Goal: Task Accomplishment & Management: Complete application form

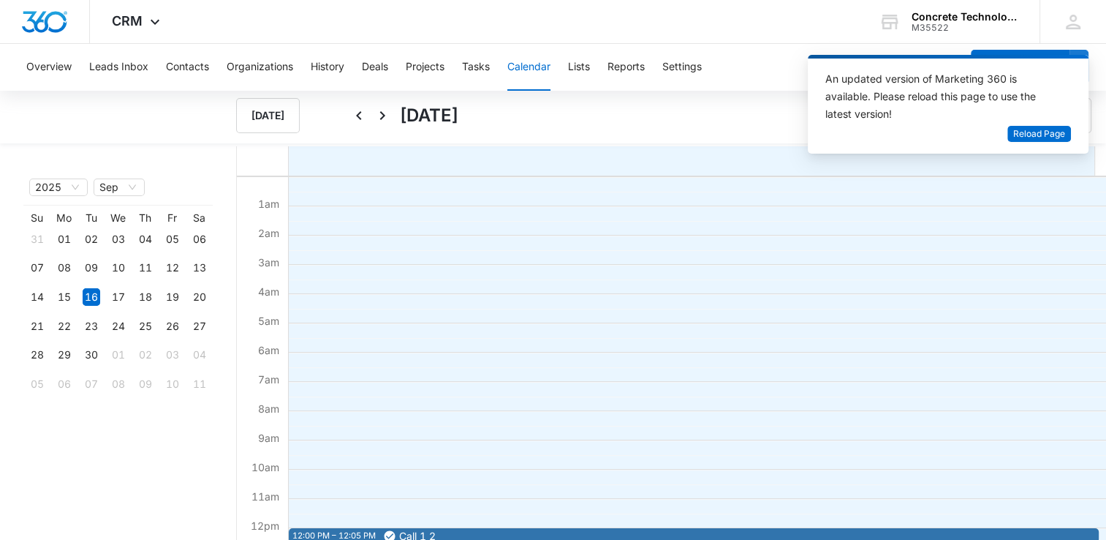
scroll to position [219, 0]
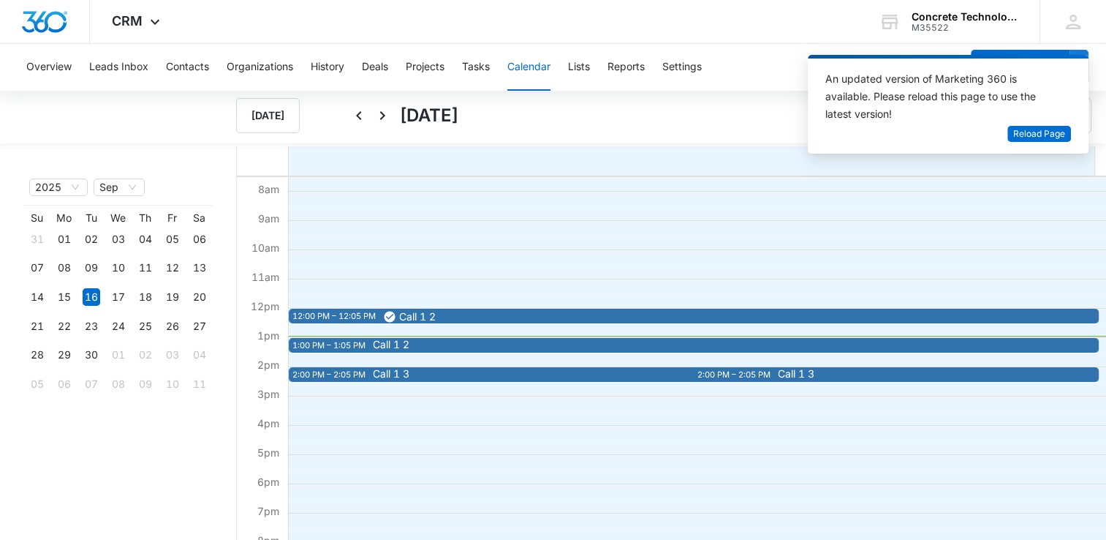
click at [407, 342] on span "Call 1 2" at bounding box center [391, 344] width 37 height 10
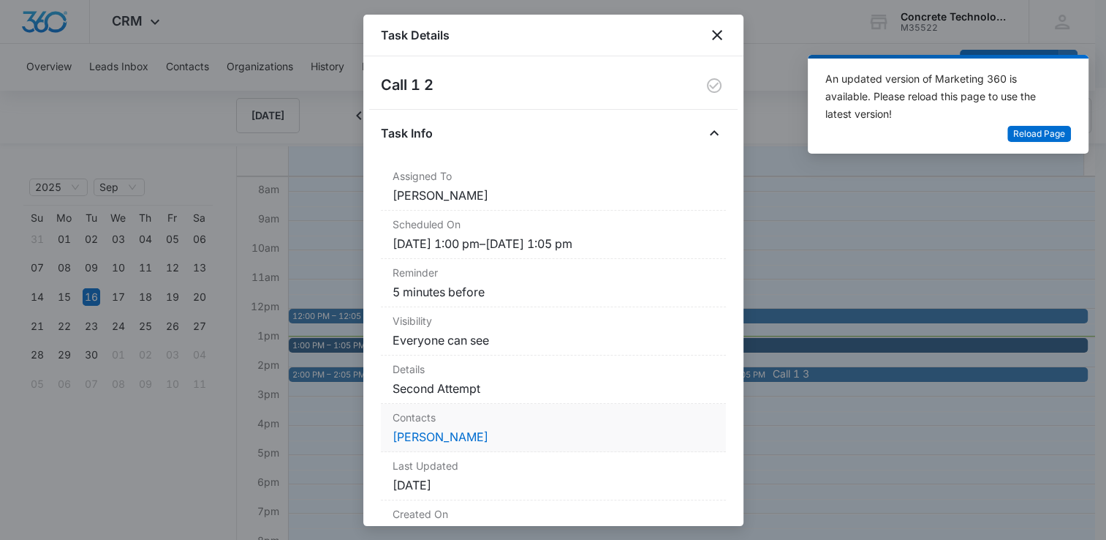
scroll to position [73, 0]
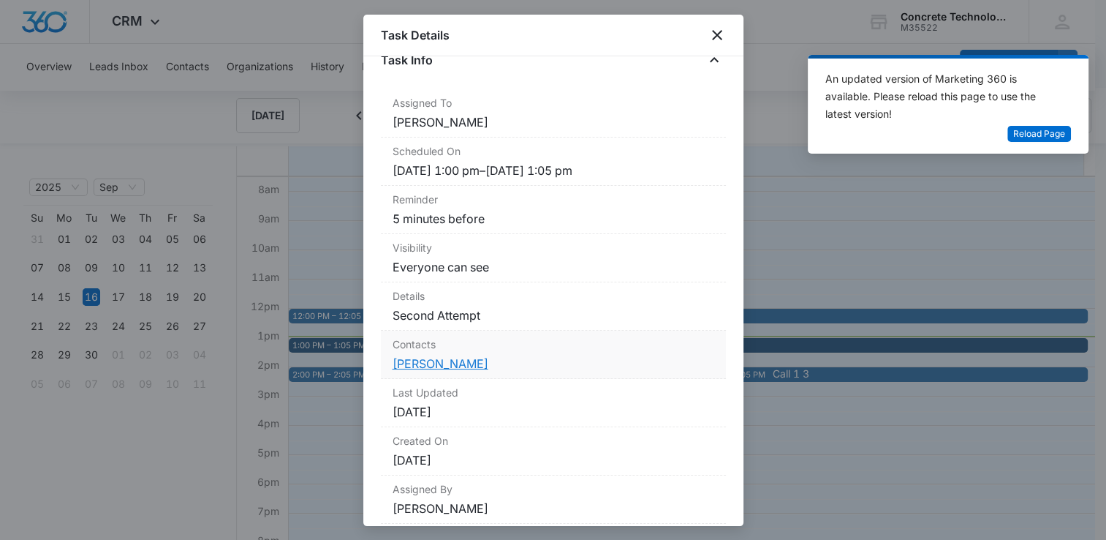
click at [440, 365] on link "[PERSON_NAME]" at bounding box center [441, 363] width 96 height 15
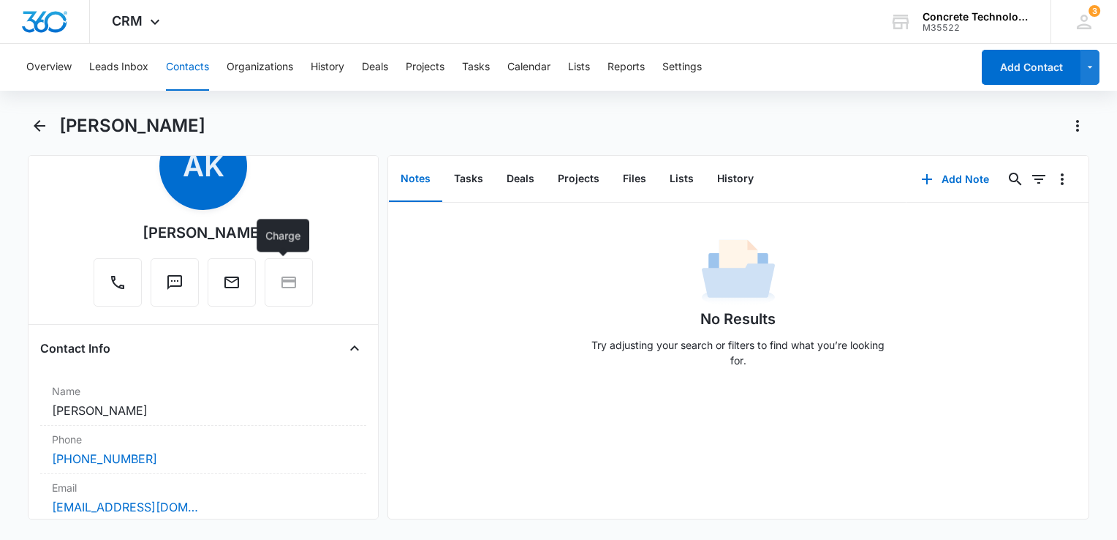
scroll to position [219, 0]
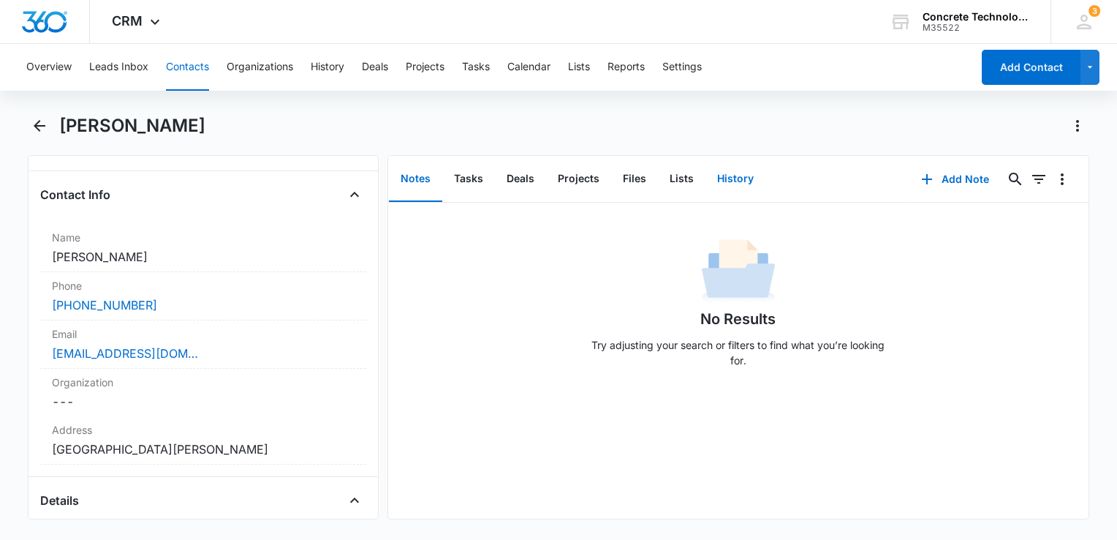
click at [721, 175] on button "History" at bounding box center [736, 178] width 60 height 45
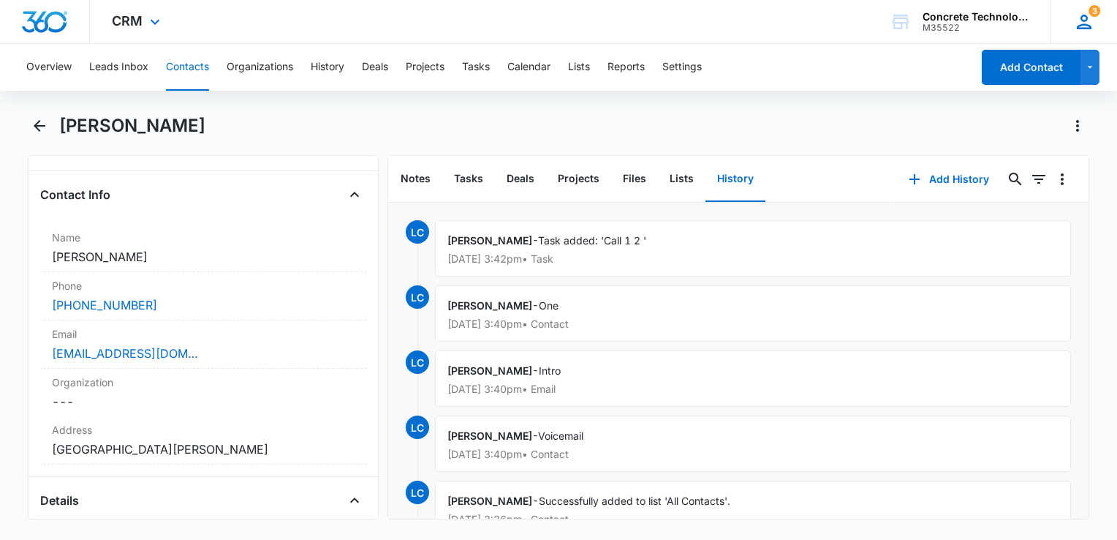
click at [1080, 19] on icon at bounding box center [1084, 22] width 22 height 22
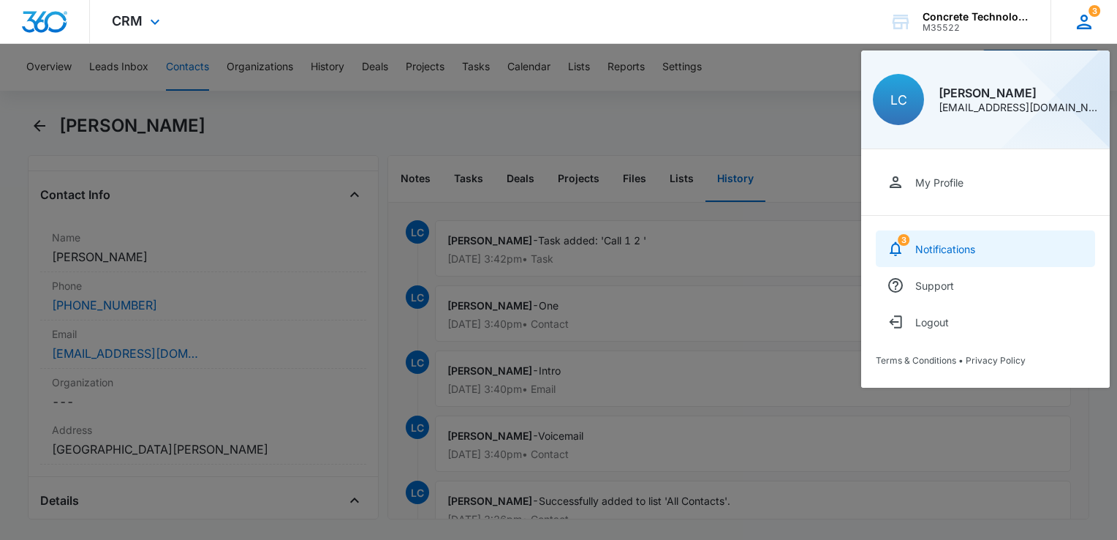
click at [988, 253] on link "3 Notifications" at bounding box center [985, 248] width 219 height 37
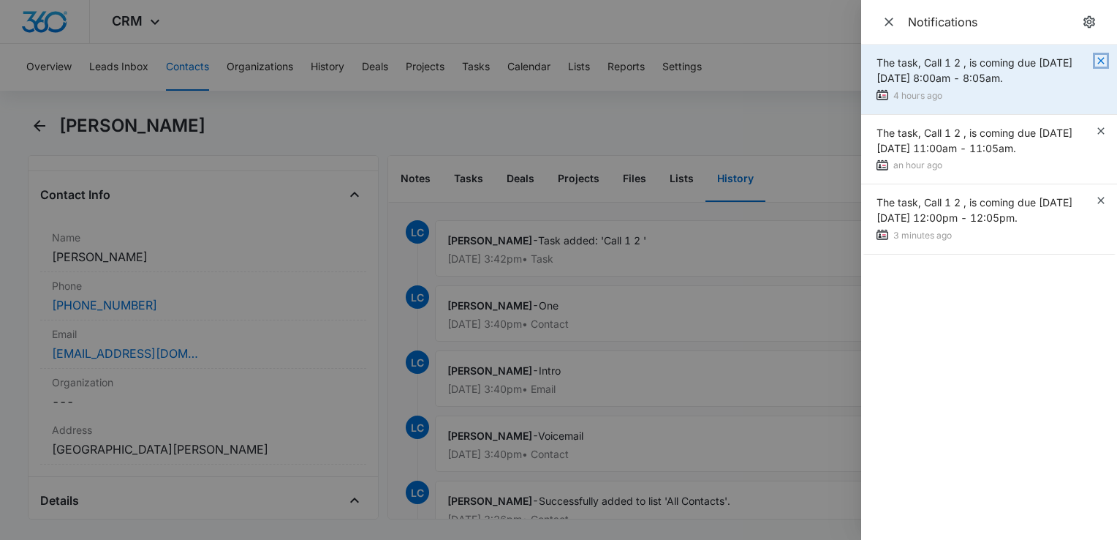
click at [1100, 57] on icon "button" at bounding box center [1101, 61] width 12 height 12
click at [1100, 57] on div "The task, Call 1 2 , is coming due [DATE][DATE] 8:00am - 8:05am. 4 hours ago" at bounding box center [989, 80] width 256 height 70
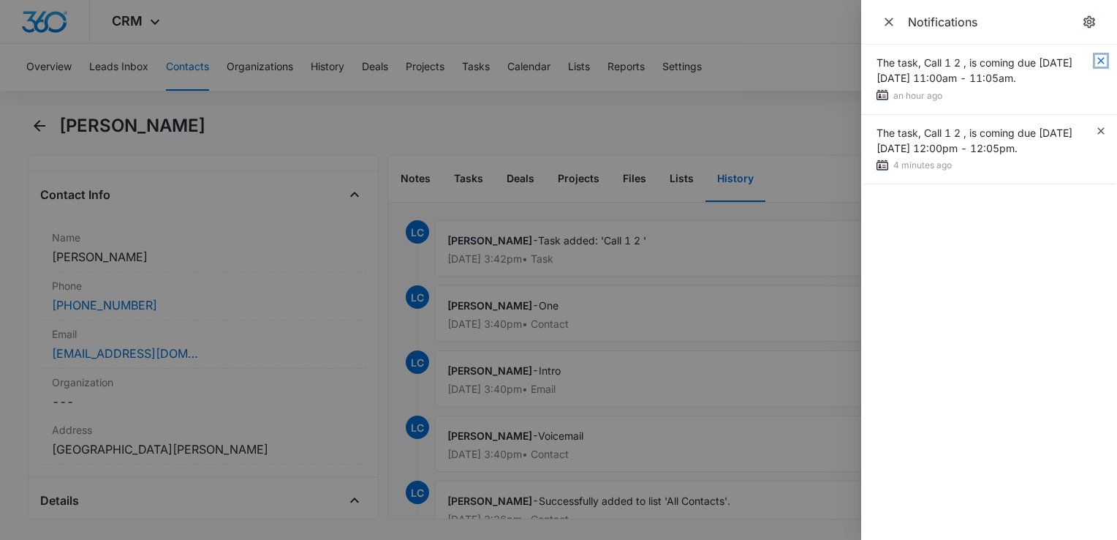
click at [1100, 57] on icon "button" at bounding box center [1101, 61] width 12 height 12
click at [1100, 58] on icon "button" at bounding box center [1101, 61] width 12 height 12
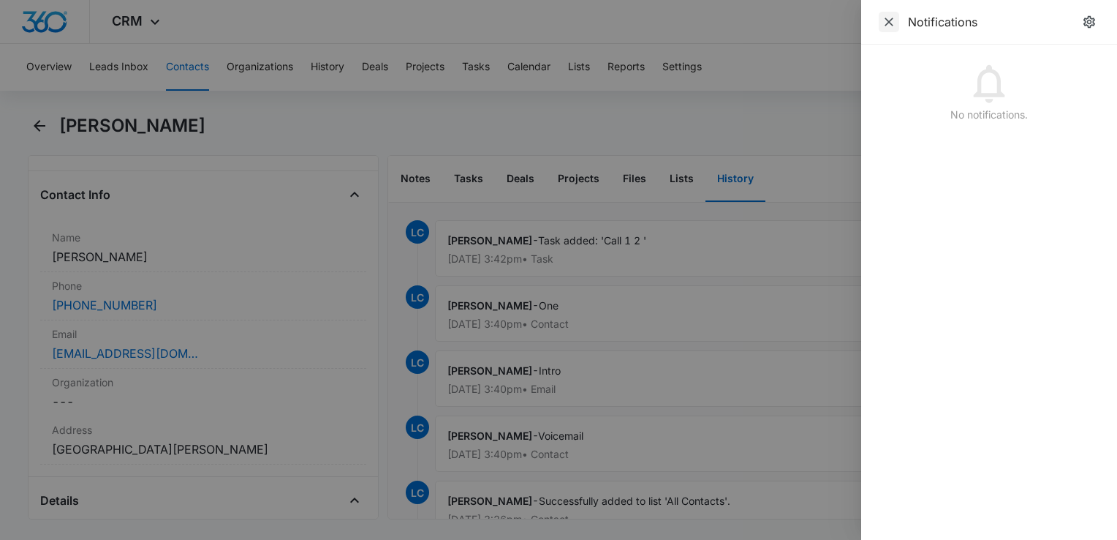
click at [894, 20] on icon "Close" at bounding box center [889, 22] width 15 height 15
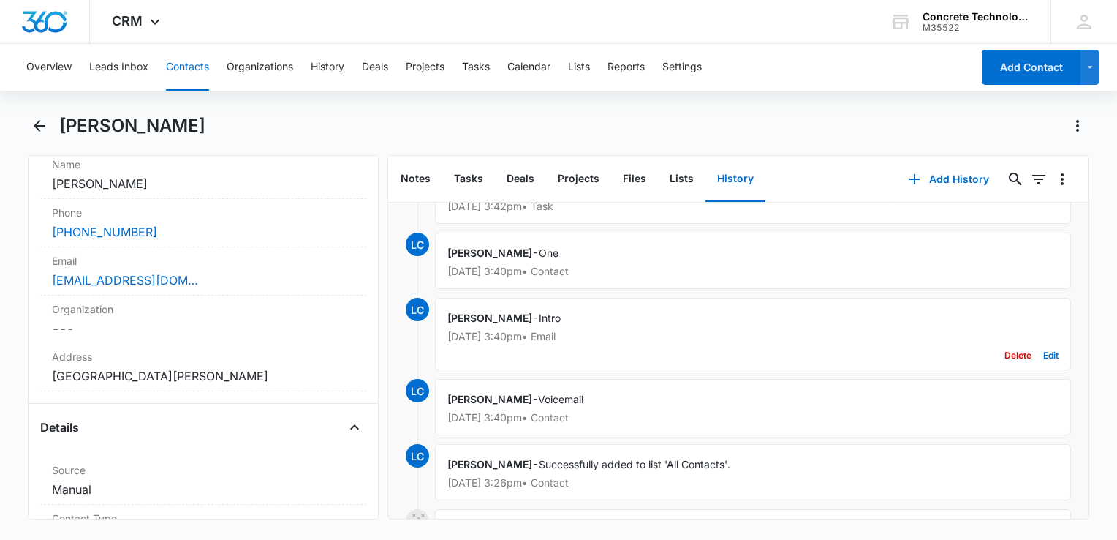
scroll to position [146, 0]
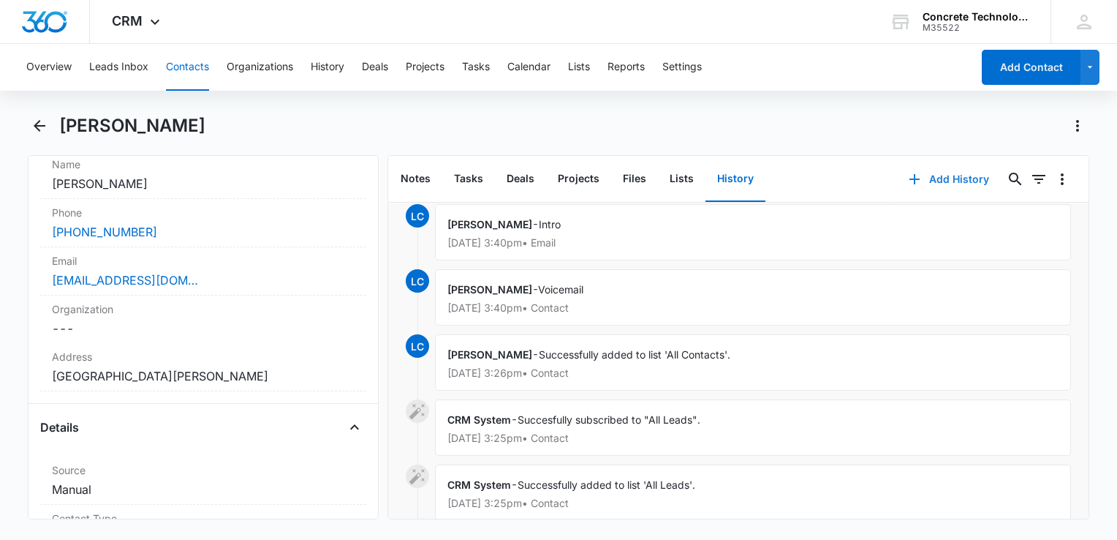
click at [906, 174] on icon "button" at bounding box center [915, 179] width 18 height 18
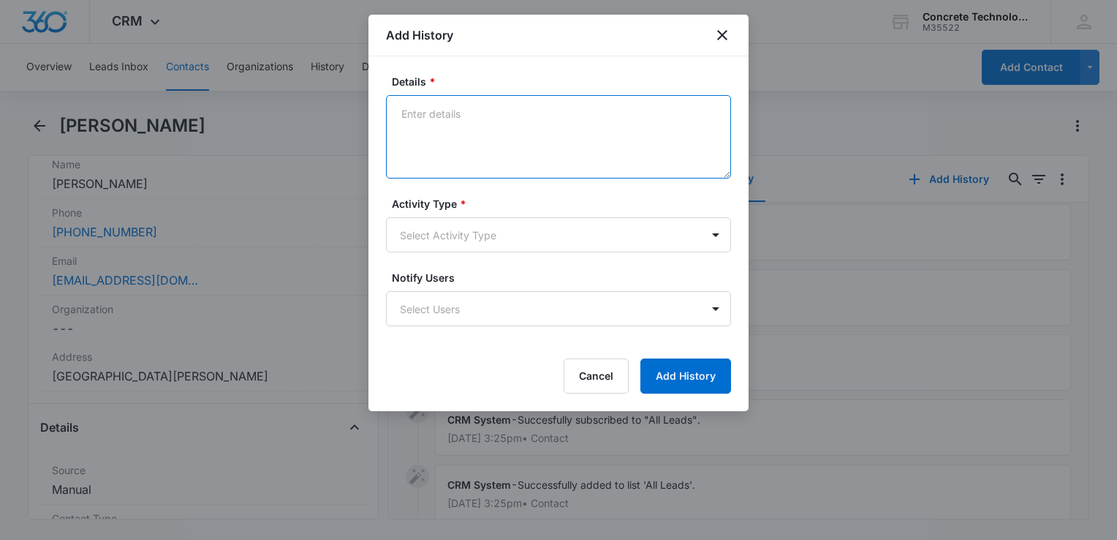
click at [650, 133] on textarea "Details *" at bounding box center [558, 136] width 345 height 83
type textarea "Voicemail"
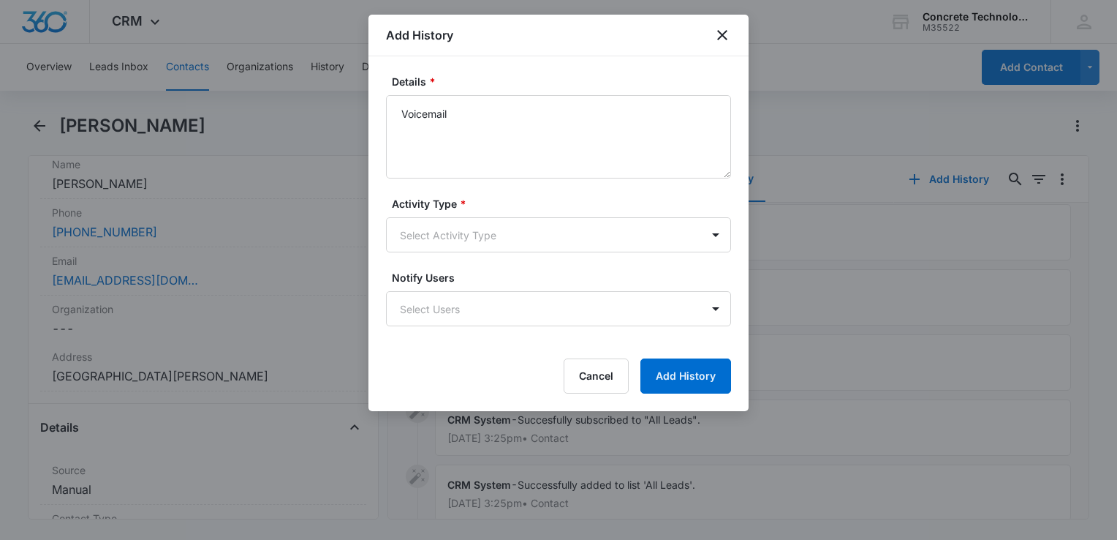
click at [523, 253] on form "Details * Voicemail Activity Type * Select Activity Type Notify Users Select Us…" at bounding box center [558, 233] width 345 height 319
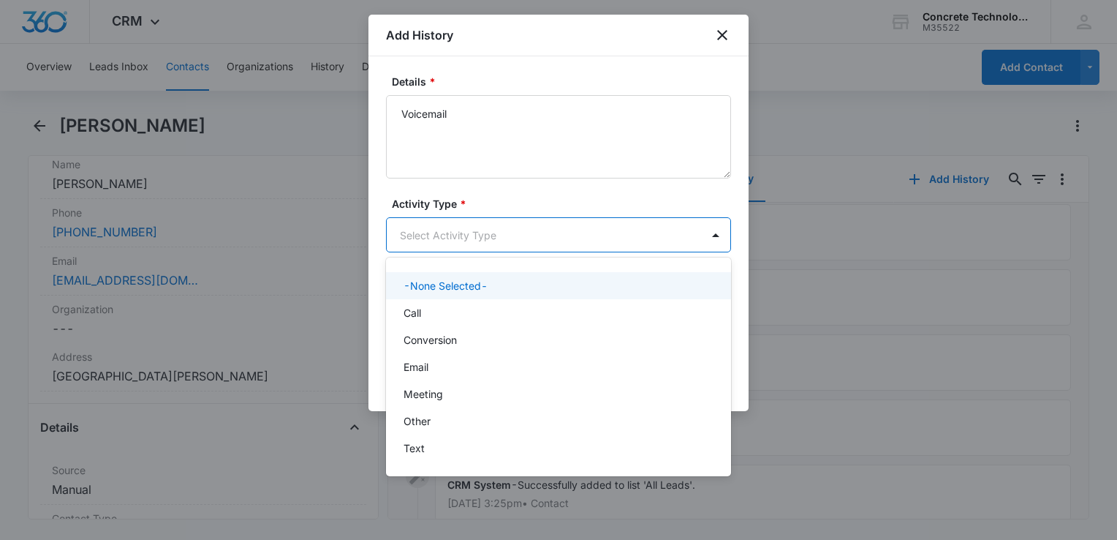
click at [523, 241] on body "CRM Apps Reputation Websites Forms CRM Email Social Content Ads Intelligence Fi…" at bounding box center [558, 270] width 1117 height 540
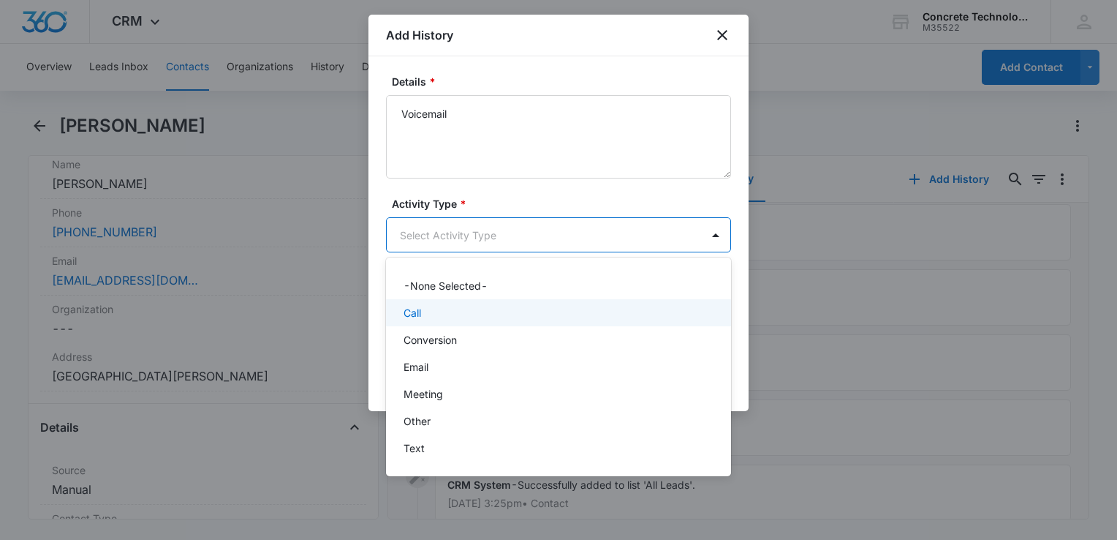
click at [459, 320] on div "Call" at bounding box center [557, 312] width 307 height 15
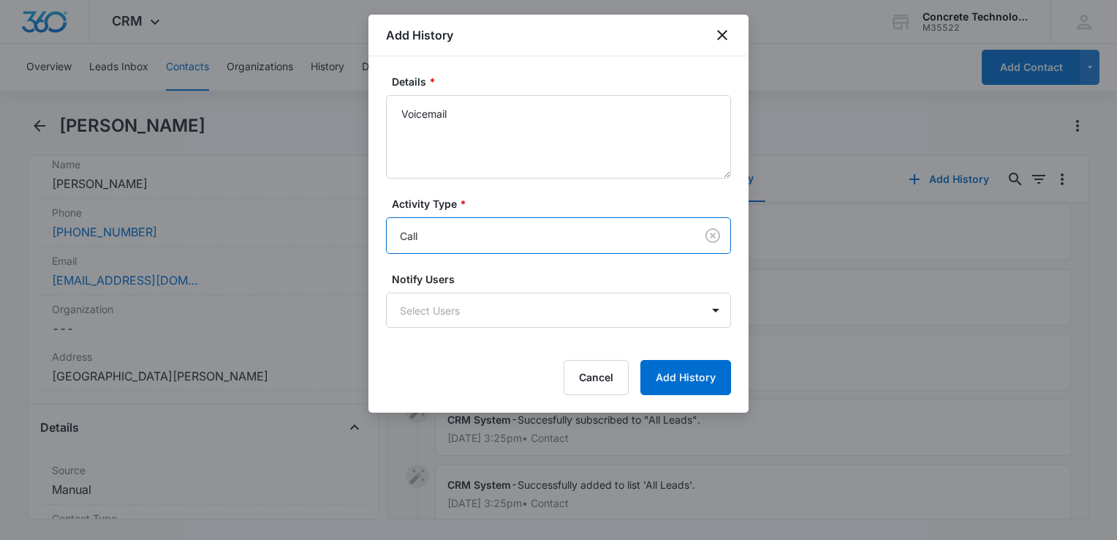
click at [459, 320] on body "CRM Apps Reputation Websites Forms CRM Email Social Content Ads Intelligence Fi…" at bounding box center [558, 270] width 1117 height 540
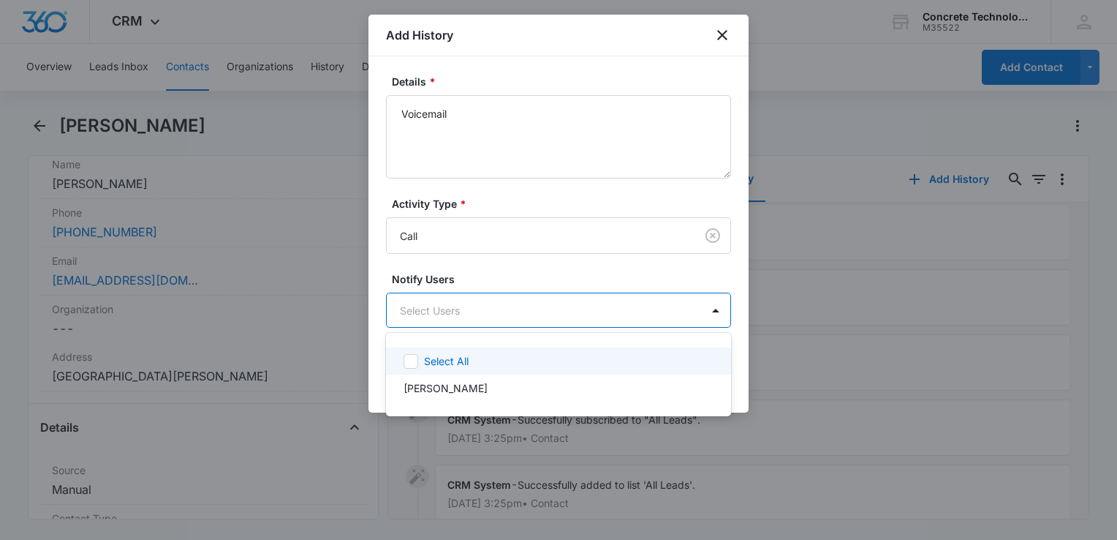
click at [453, 355] on p "Select All" at bounding box center [446, 360] width 45 height 15
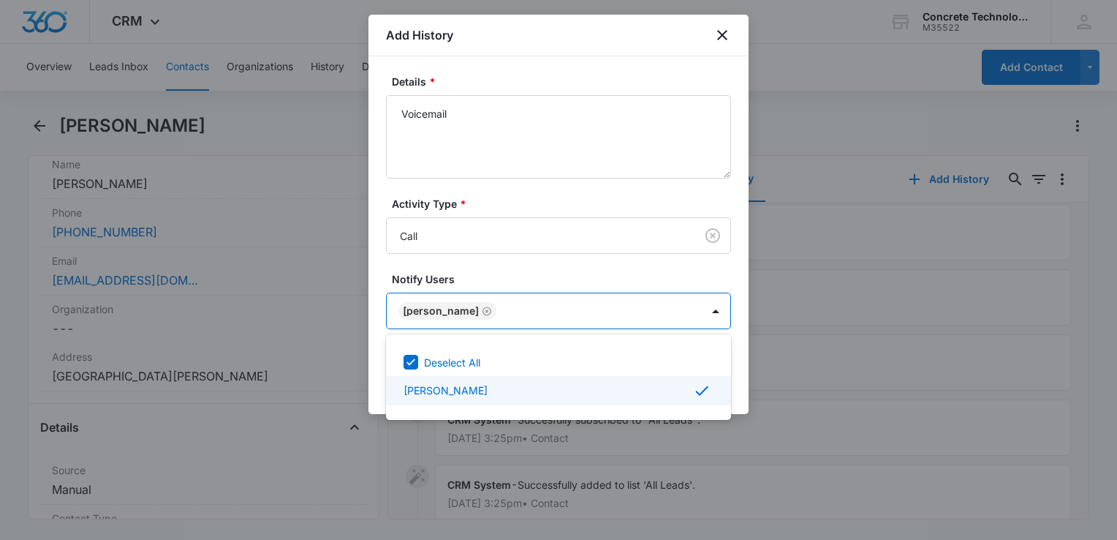
click at [733, 373] on div at bounding box center [558, 270] width 1117 height 540
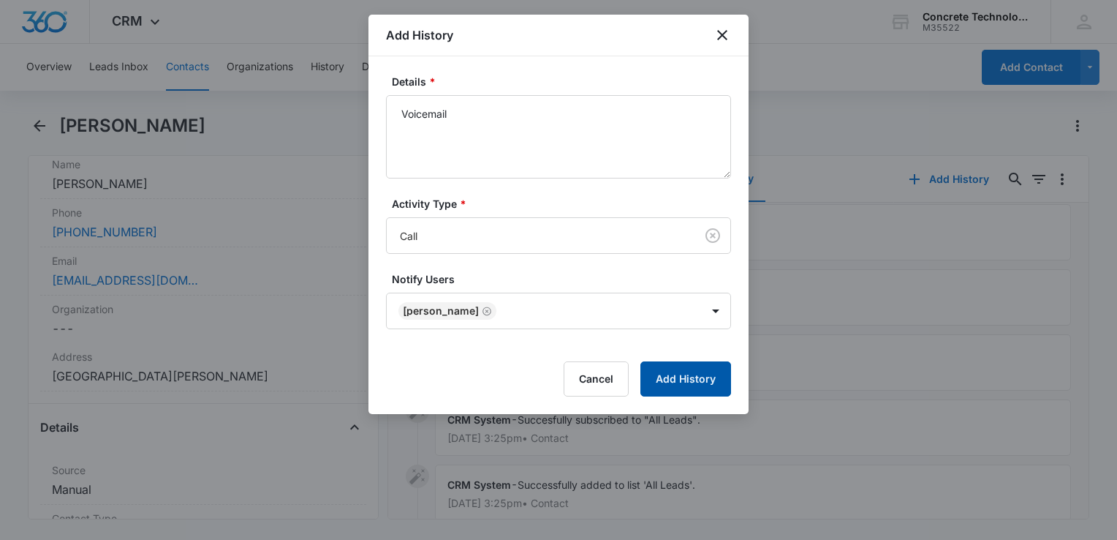
click at [717, 377] on button "Add History" at bounding box center [685, 378] width 91 height 35
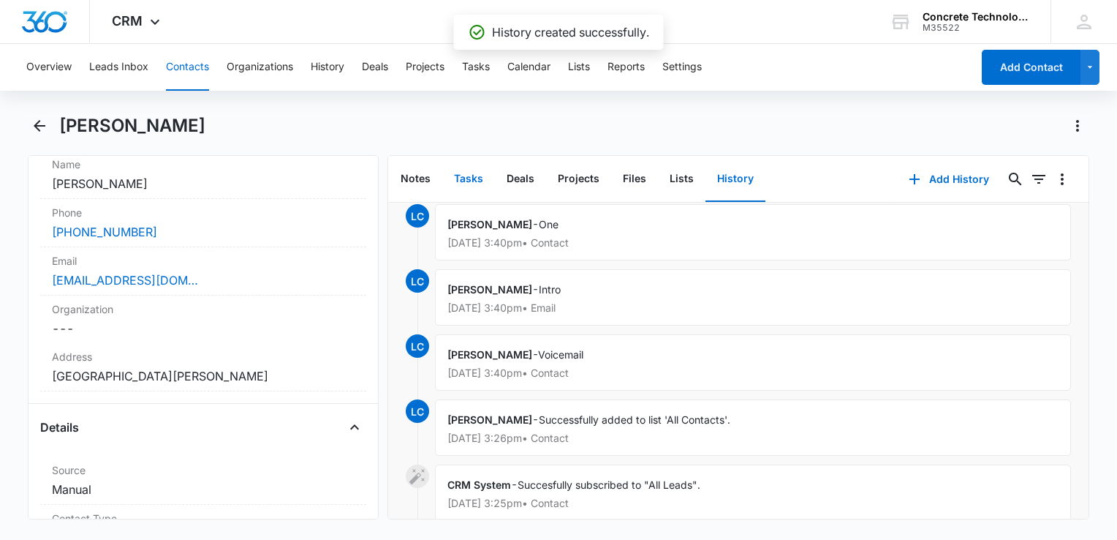
click at [474, 176] on button "Tasks" at bounding box center [468, 178] width 53 height 45
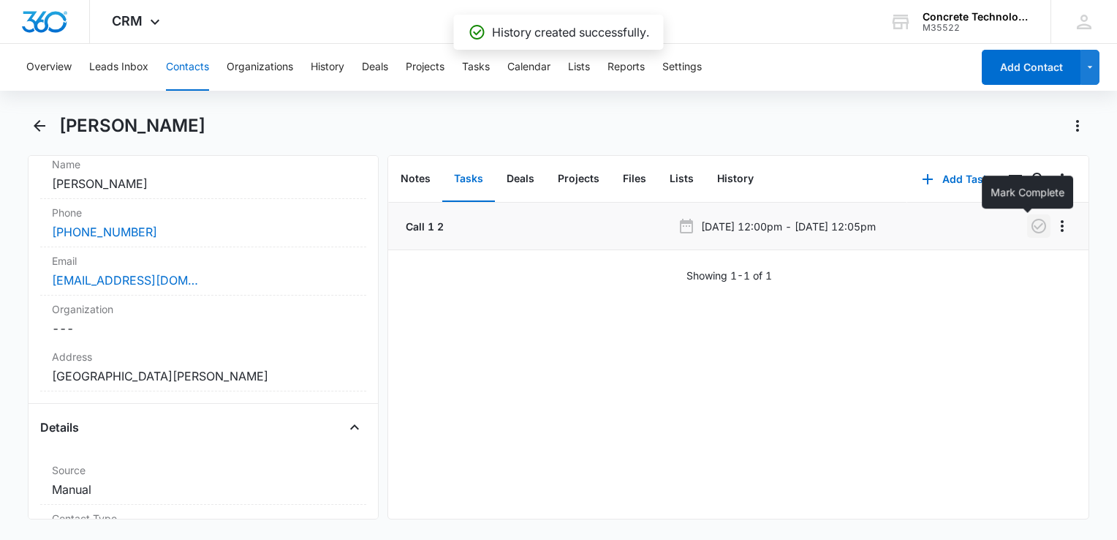
click at [1032, 228] on icon "button" at bounding box center [1039, 226] width 15 height 15
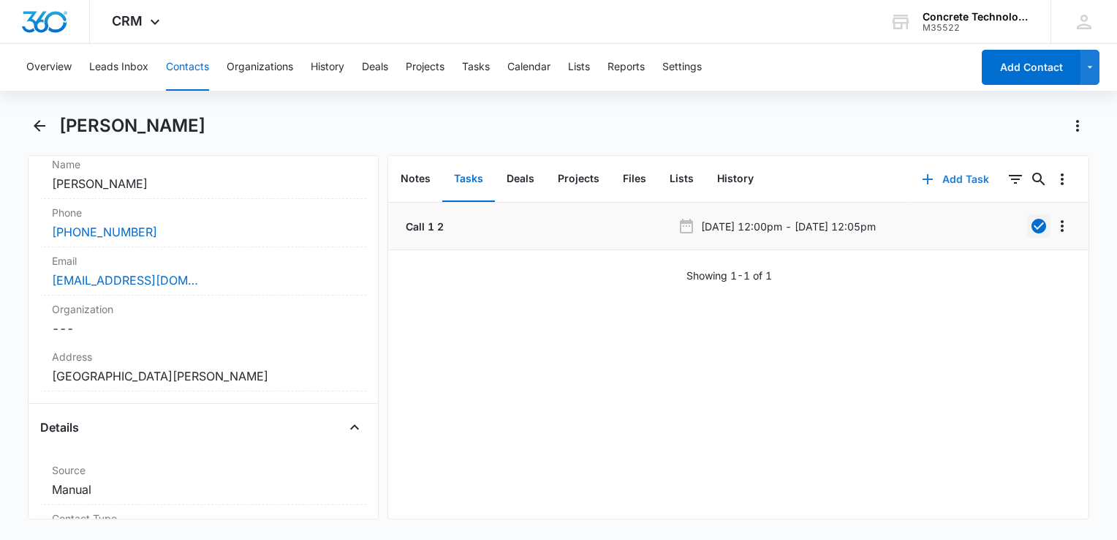
click at [923, 179] on icon "button" at bounding box center [928, 179] width 18 height 18
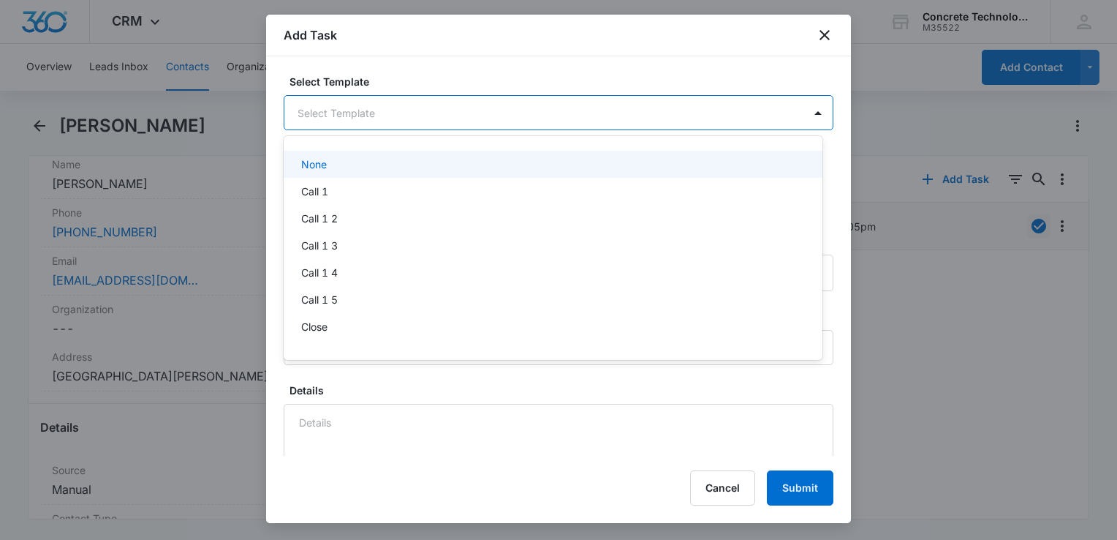
click at [416, 125] on body "CRM Apps Reputation Websites Forms CRM Email Social Content Ads Intelligence Fi…" at bounding box center [558, 270] width 1117 height 540
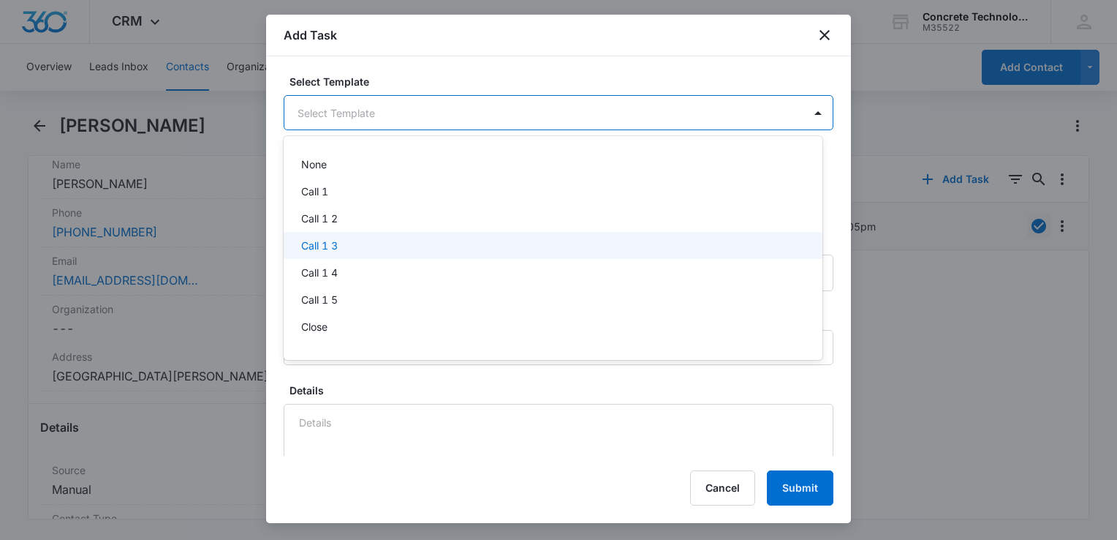
click at [348, 250] on div "Call 1 3" at bounding box center [551, 245] width 501 height 15
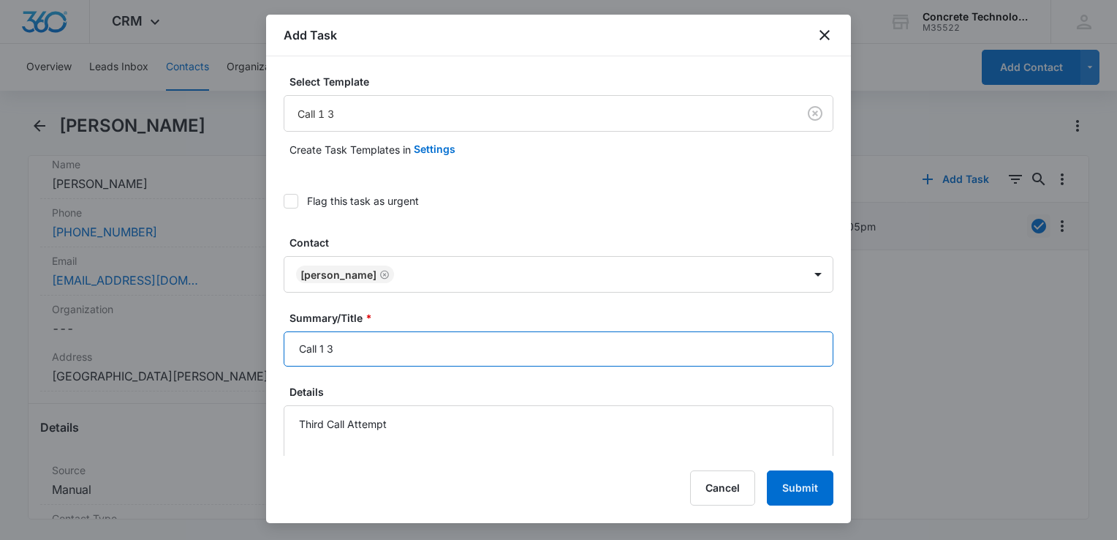
click at [395, 350] on input "Call 1 3" at bounding box center [559, 348] width 550 height 35
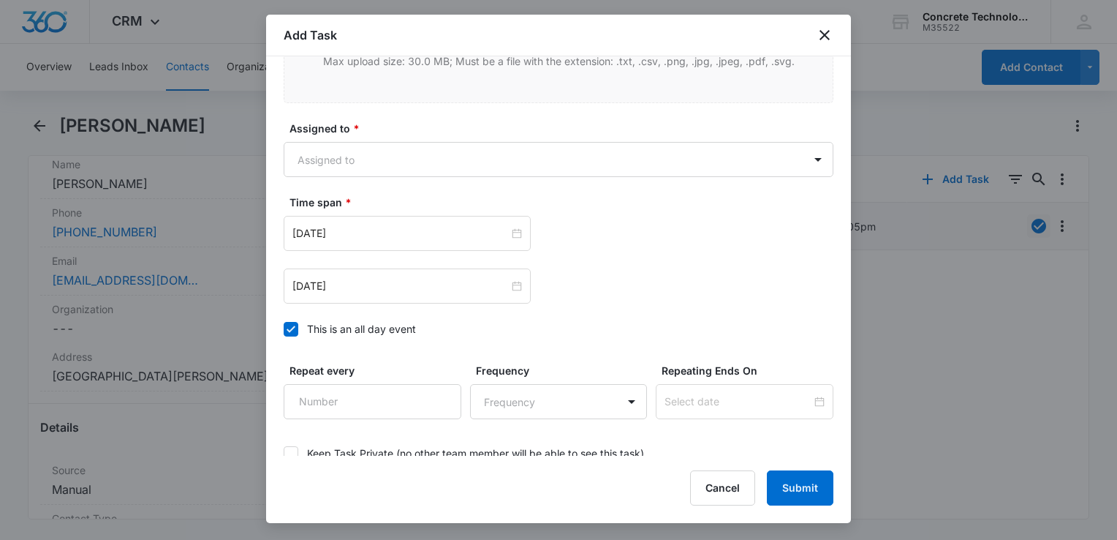
scroll to position [950, 0]
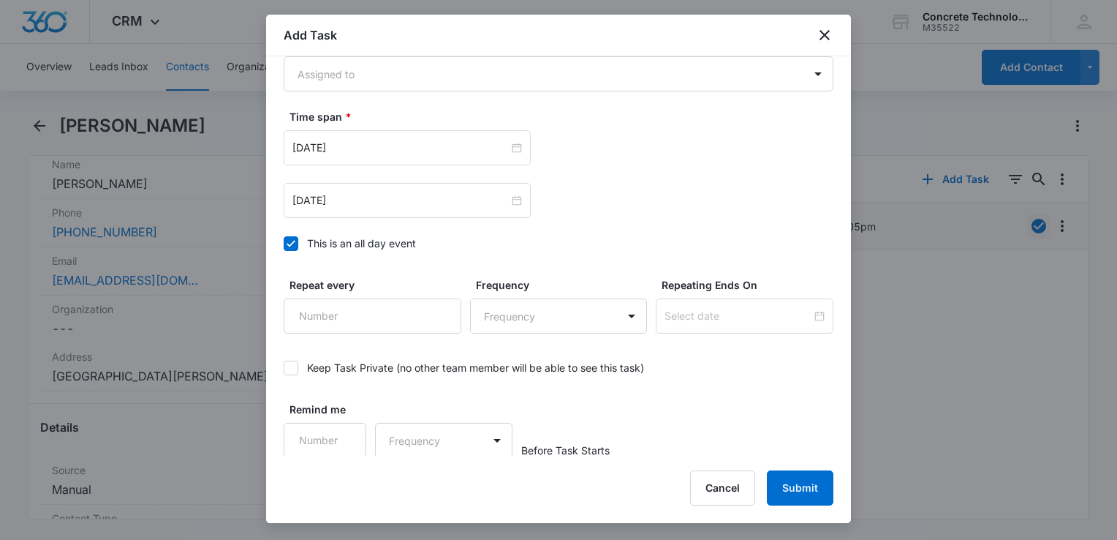
type input "Call 1 3"
click at [286, 244] on icon at bounding box center [290, 243] width 13 height 13
click at [284, 243] on input "This is an all day event" at bounding box center [284, 243] width 0 height 0
click at [410, 80] on body "CRM Apps Reputation Websites Forms CRM Email Social Content Ads Intelligence Fi…" at bounding box center [558, 270] width 1117 height 540
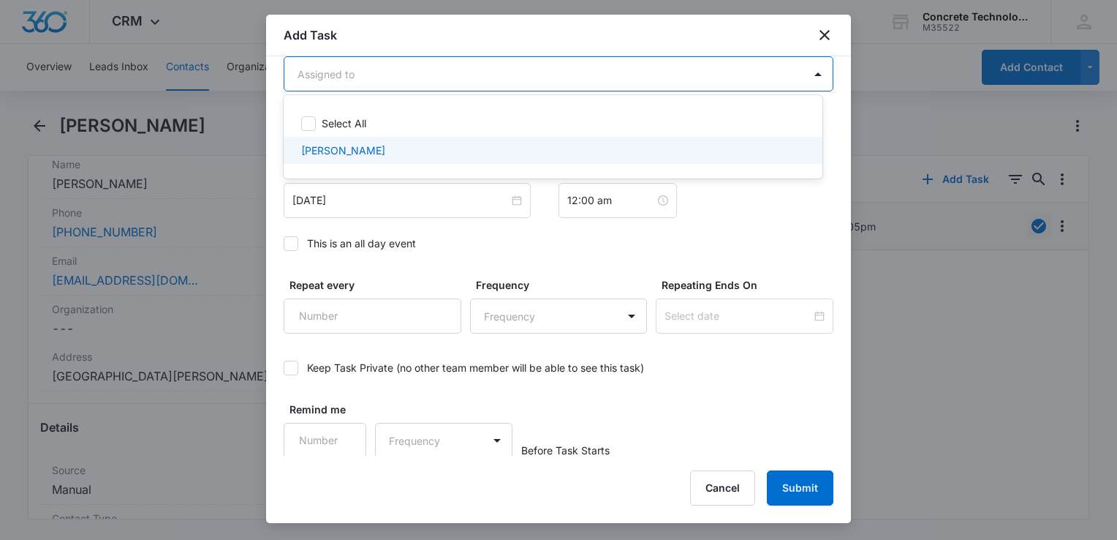
click at [378, 143] on div "[PERSON_NAME]" at bounding box center [551, 150] width 501 height 15
checkbox input "true"
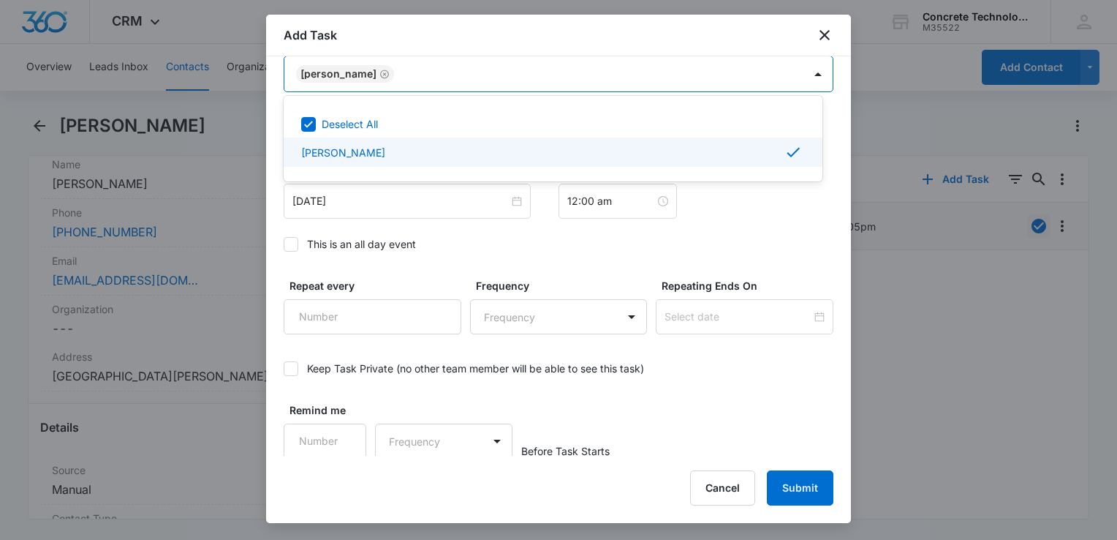
click at [358, 200] on div at bounding box center [558, 270] width 1117 height 540
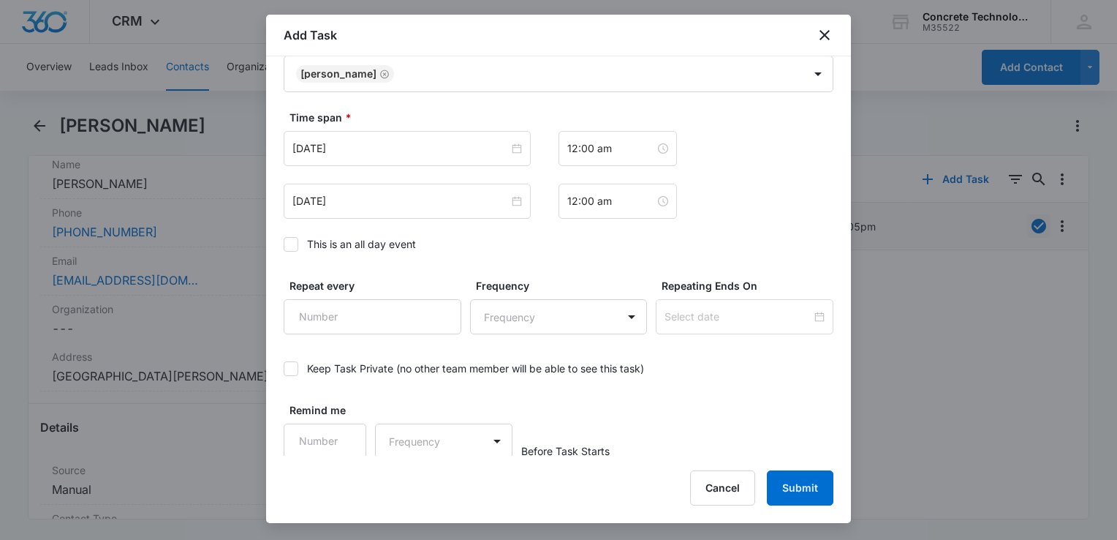
click at [358, 200] on input "[DATE]" at bounding box center [400, 201] width 216 height 16
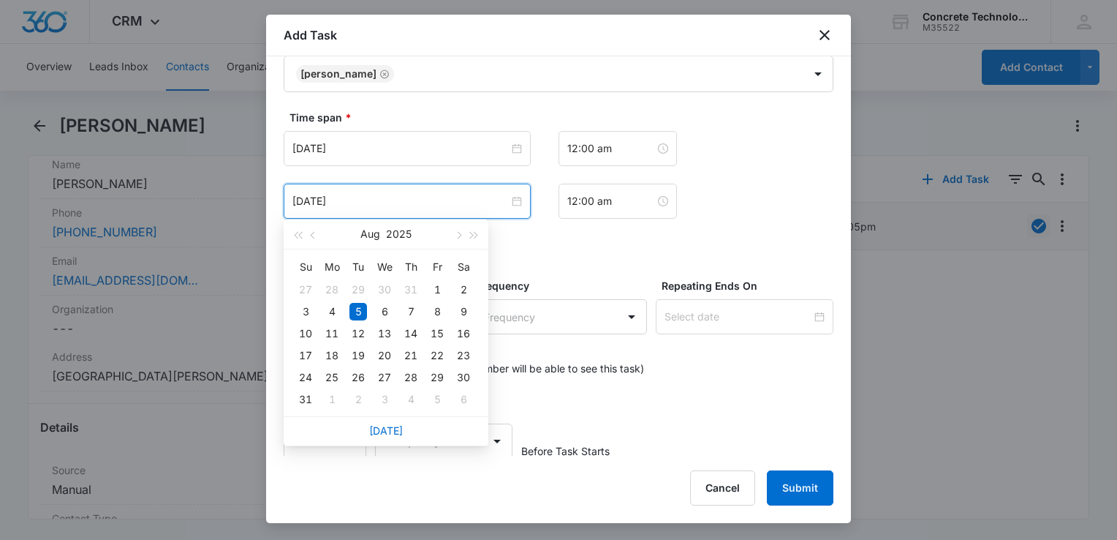
click at [449, 236] on div "[DATE]" at bounding box center [385, 233] width 127 height 29
click at [452, 235] on button "button" at bounding box center [458, 233] width 16 height 29
type input "[DATE]"
click at [411, 328] on div "18" at bounding box center [411, 334] width 18 height 18
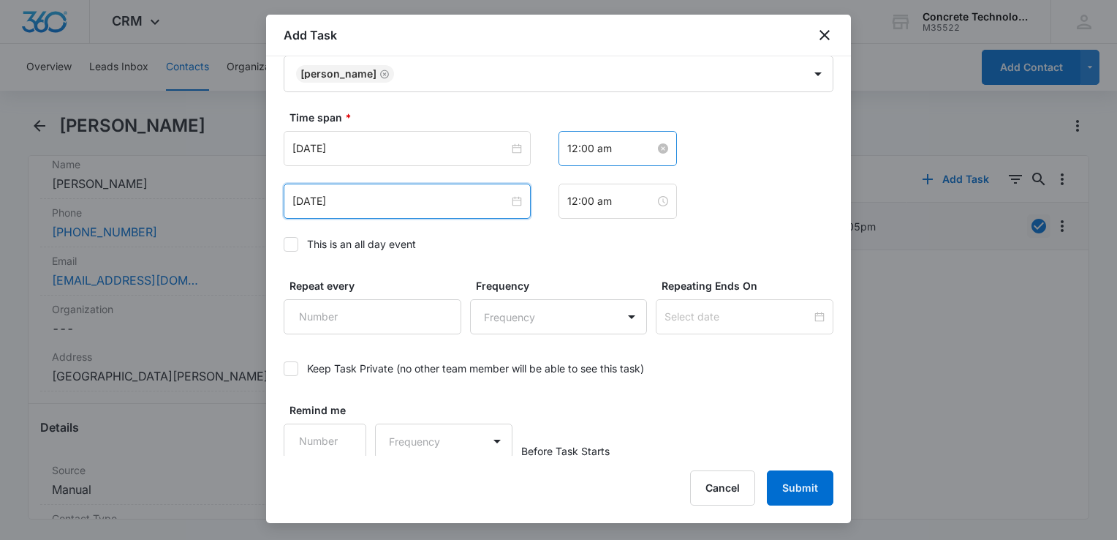
click at [627, 154] on input "12:00 am" at bounding box center [611, 148] width 88 height 16
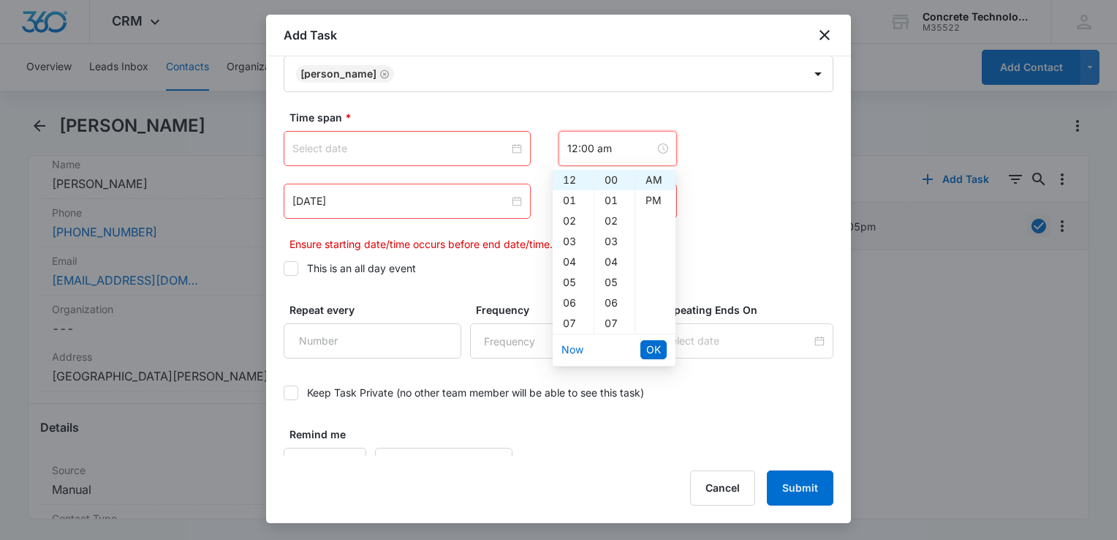
click at [389, 145] on input at bounding box center [400, 148] width 216 height 16
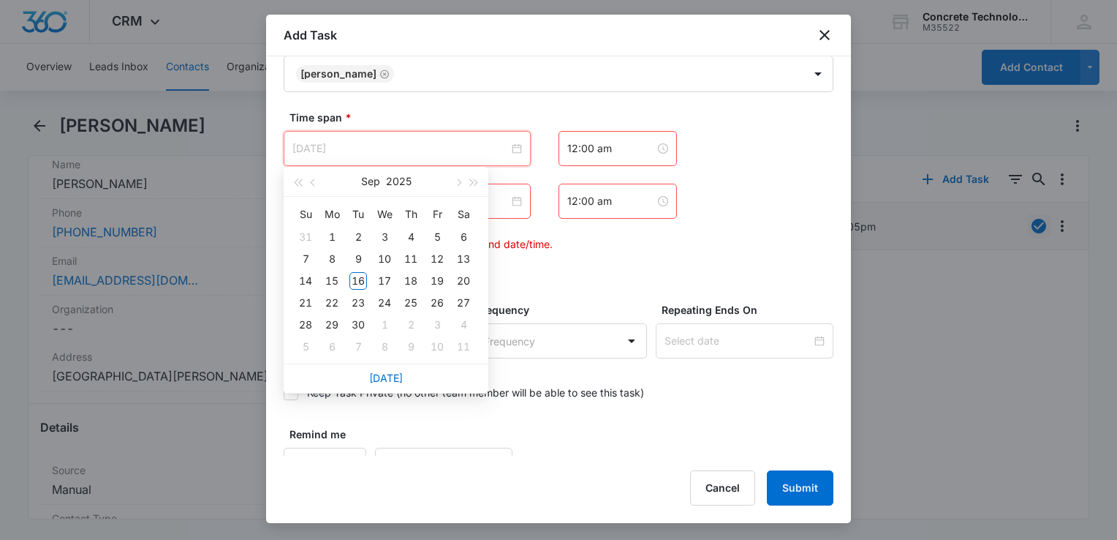
type input "[DATE]"
click at [410, 281] on div "18" at bounding box center [411, 281] width 18 height 18
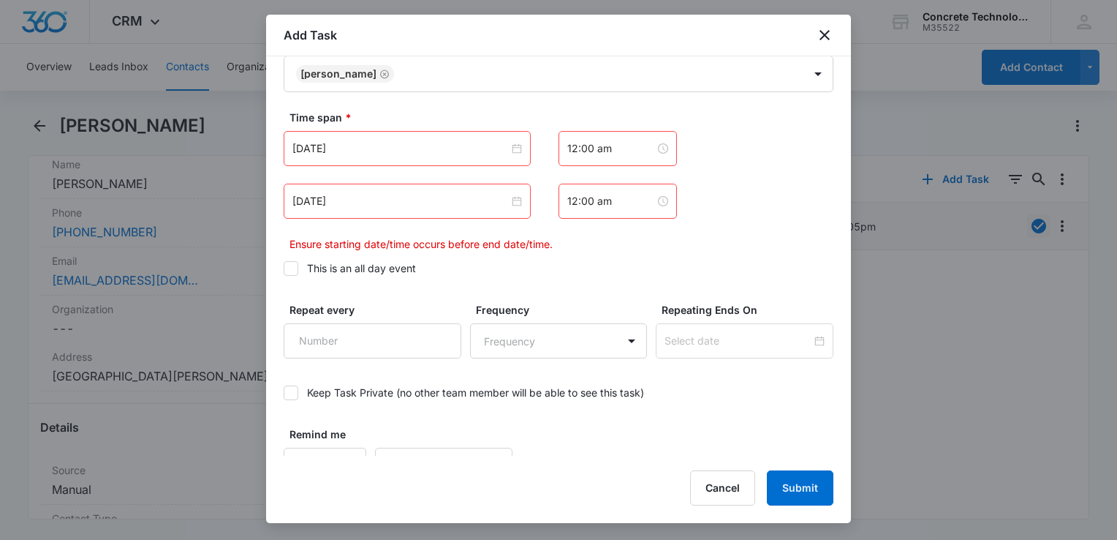
click at [631, 132] on div "12:00 am" at bounding box center [618, 148] width 118 height 35
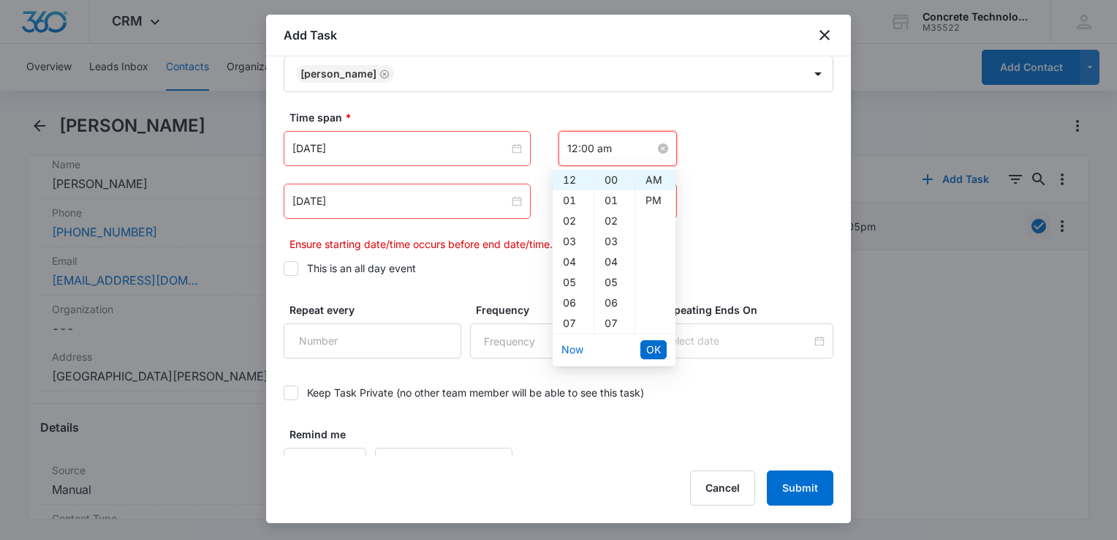
click at [621, 143] on input "12:00 am" at bounding box center [611, 148] width 88 height 16
click at [567, 219] on div "02" at bounding box center [573, 221] width 41 height 20
click at [614, 209] on div "30" at bounding box center [614, 209] width 40 height 20
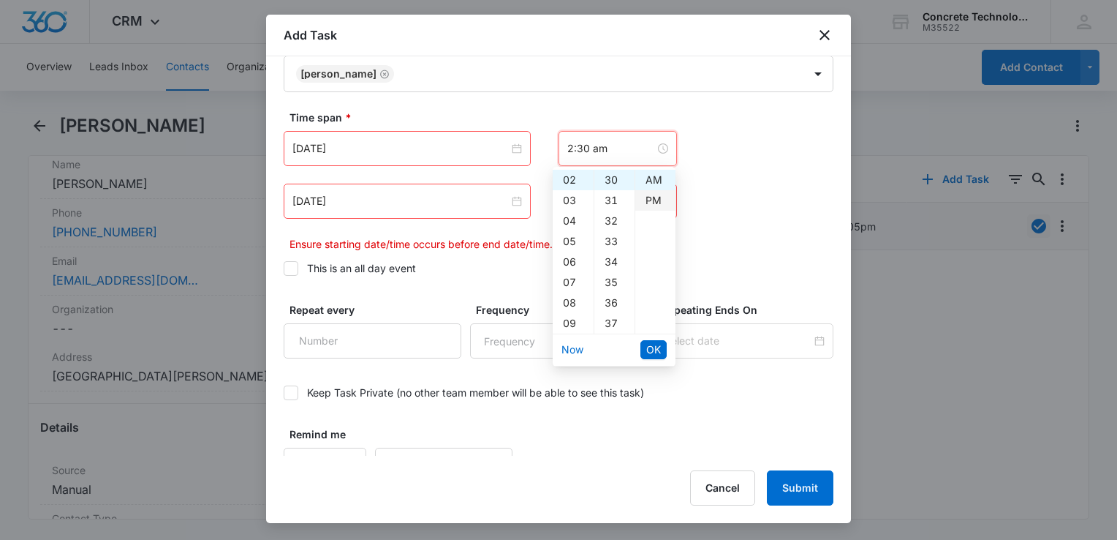
click at [654, 200] on div "PM" at bounding box center [655, 200] width 40 height 20
type input "2:30 pm"
click at [649, 351] on span "OK" at bounding box center [653, 349] width 15 height 16
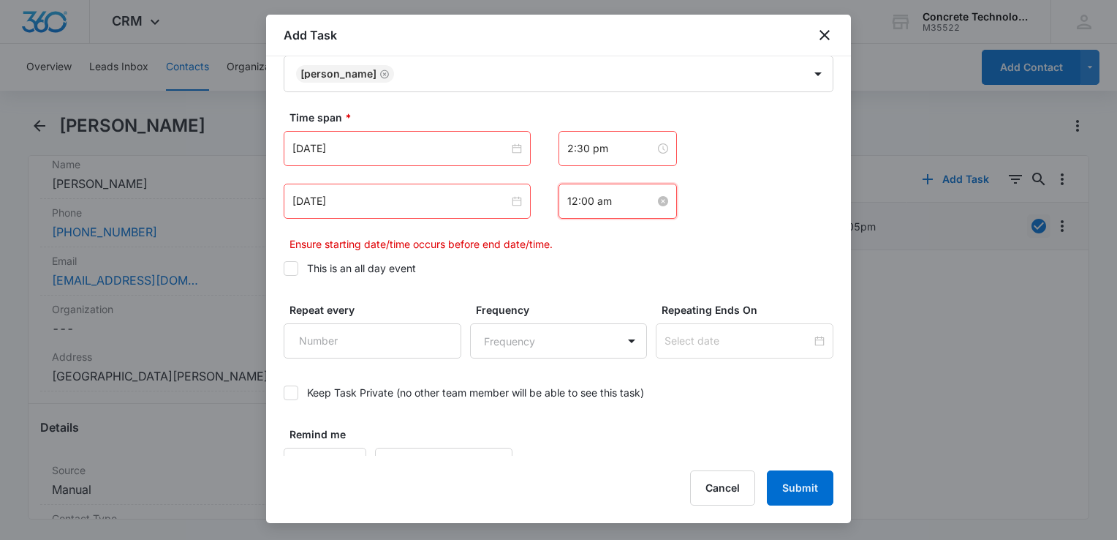
click at [624, 206] on input "12:00 am" at bounding box center [611, 201] width 88 height 16
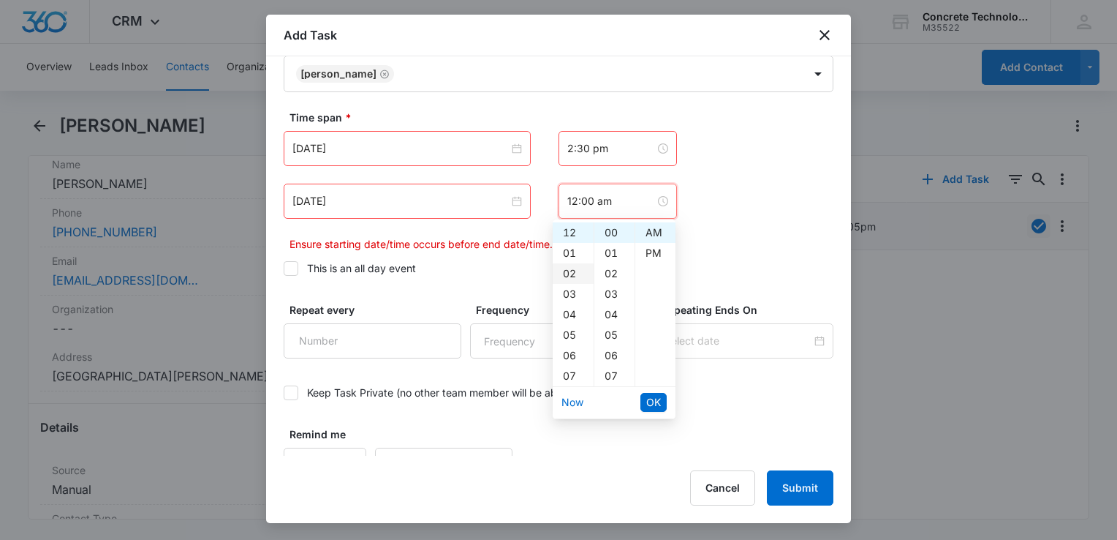
click at [572, 273] on div "02" at bounding box center [573, 273] width 41 height 20
click at [610, 292] on div "35" at bounding box center [614, 291] width 40 height 20
click at [655, 257] on div "PM" at bounding box center [655, 253] width 40 height 20
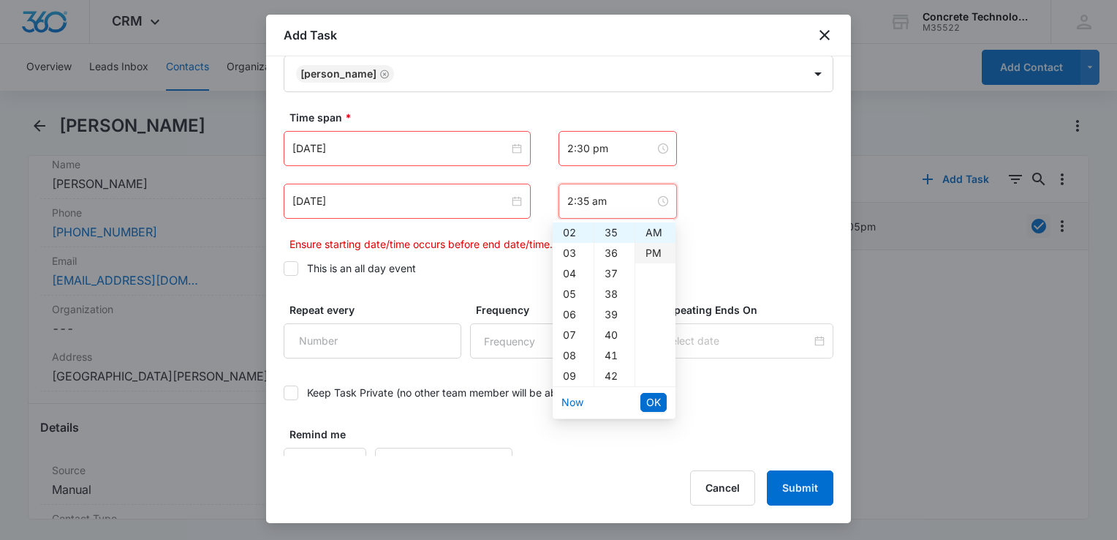
type input "2:35 pm"
click at [649, 399] on span "OK" at bounding box center [653, 402] width 15 height 16
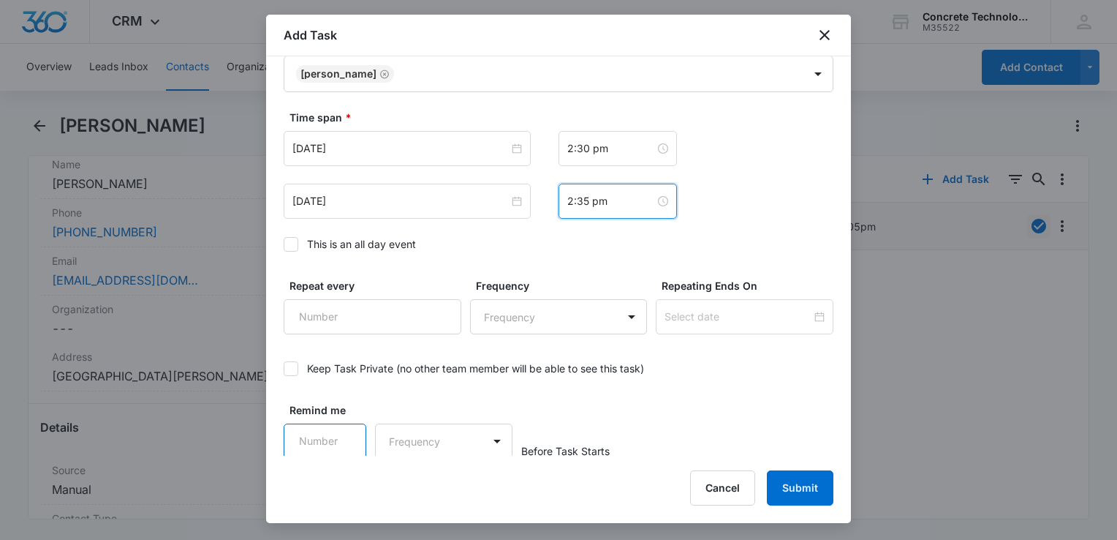
click at [325, 427] on input "Remind me" at bounding box center [325, 440] width 83 height 35
type input "5"
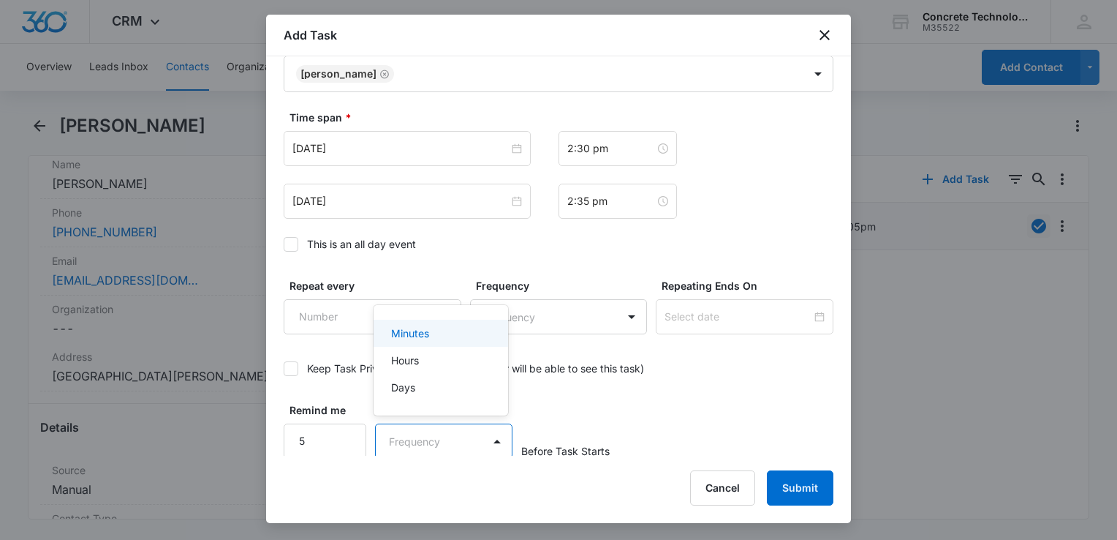
click at [464, 436] on body "CRM Apps Reputation Websites Forms CRM Email Social Content Ads Intelligence Fi…" at bounding box center [558, 270] width 1117 height 540
click at [453, 331] on div "Minutes" at bounding box center [439, 332] width 97 height 15
click at [813, 490] on button "Submit" at bounding box center [800, 487] width 67 height 35
